Goal: Task Accomplishment & Management: Use online tool/utility

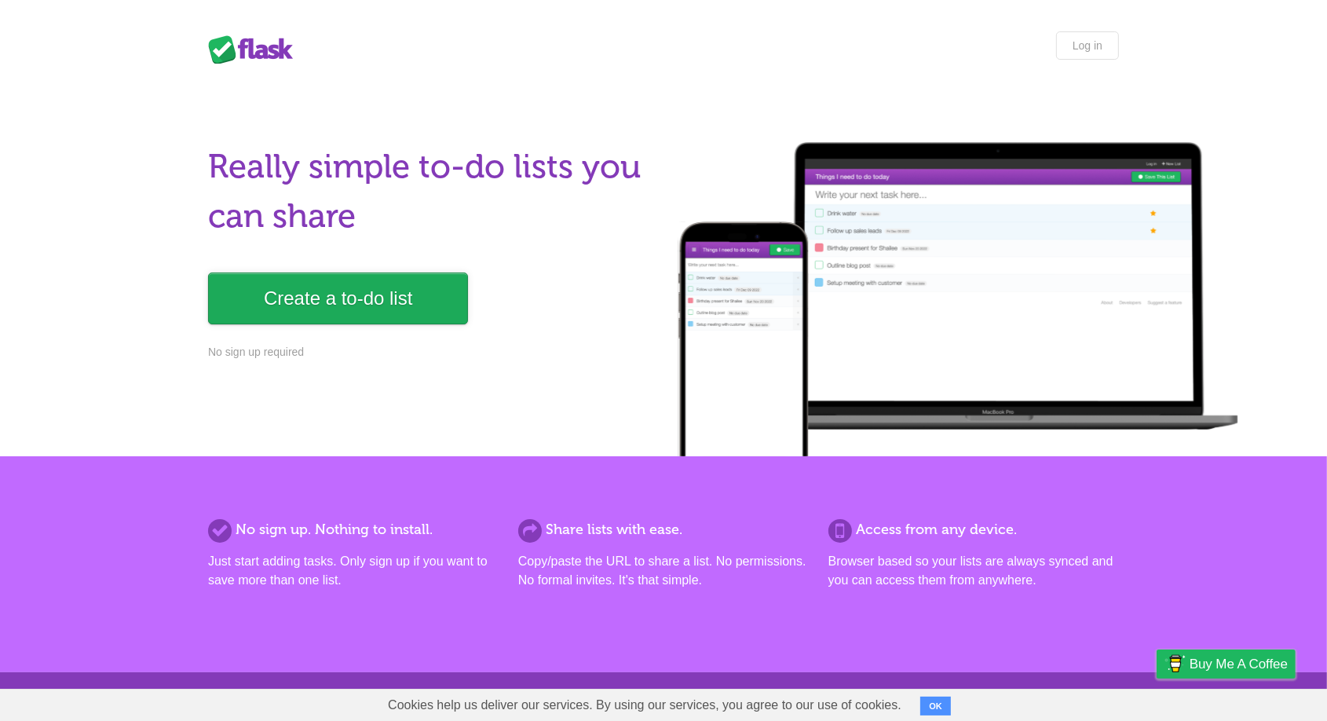
click at [431, 293] on link "Create a to-do list" at bounding box center [338, 298] width 260 height 52
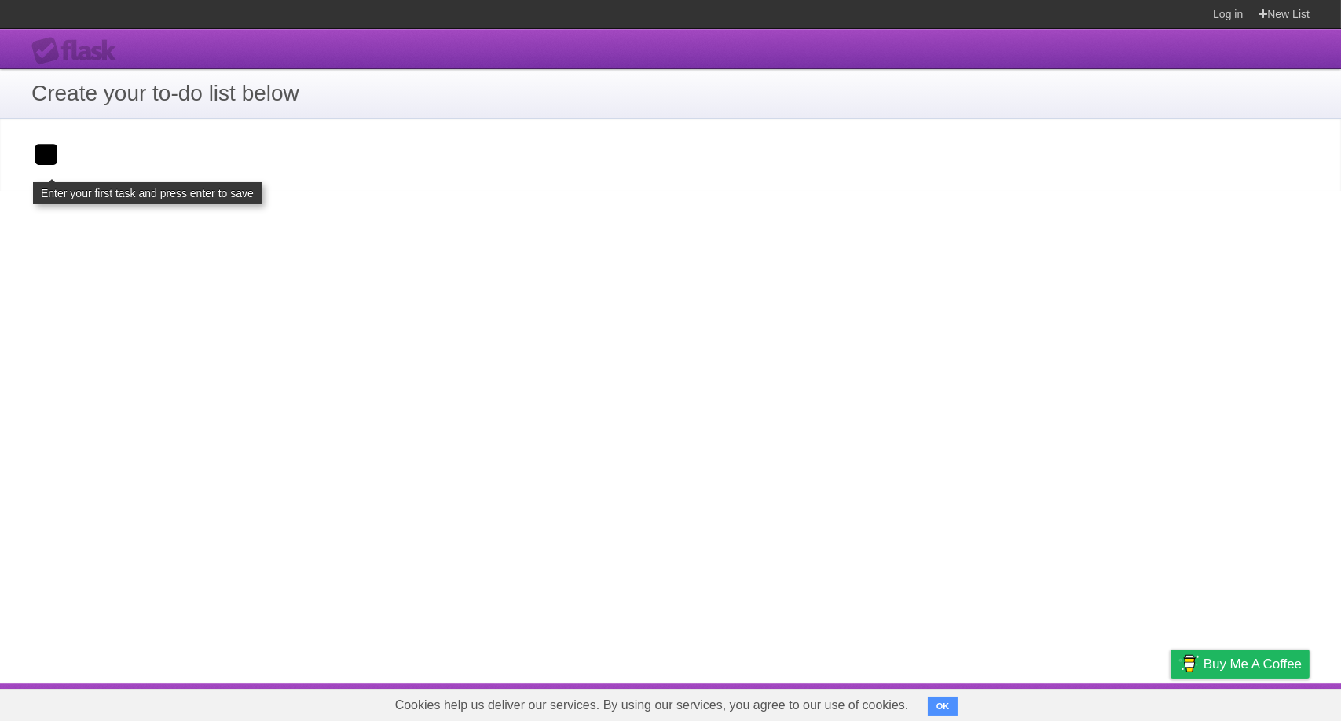
type input "*"
type input "****"
click input "**********" at bounding box center [0, 0] width 0 height 0
